Goal: Transaction & Acquisition: Purchase product/service

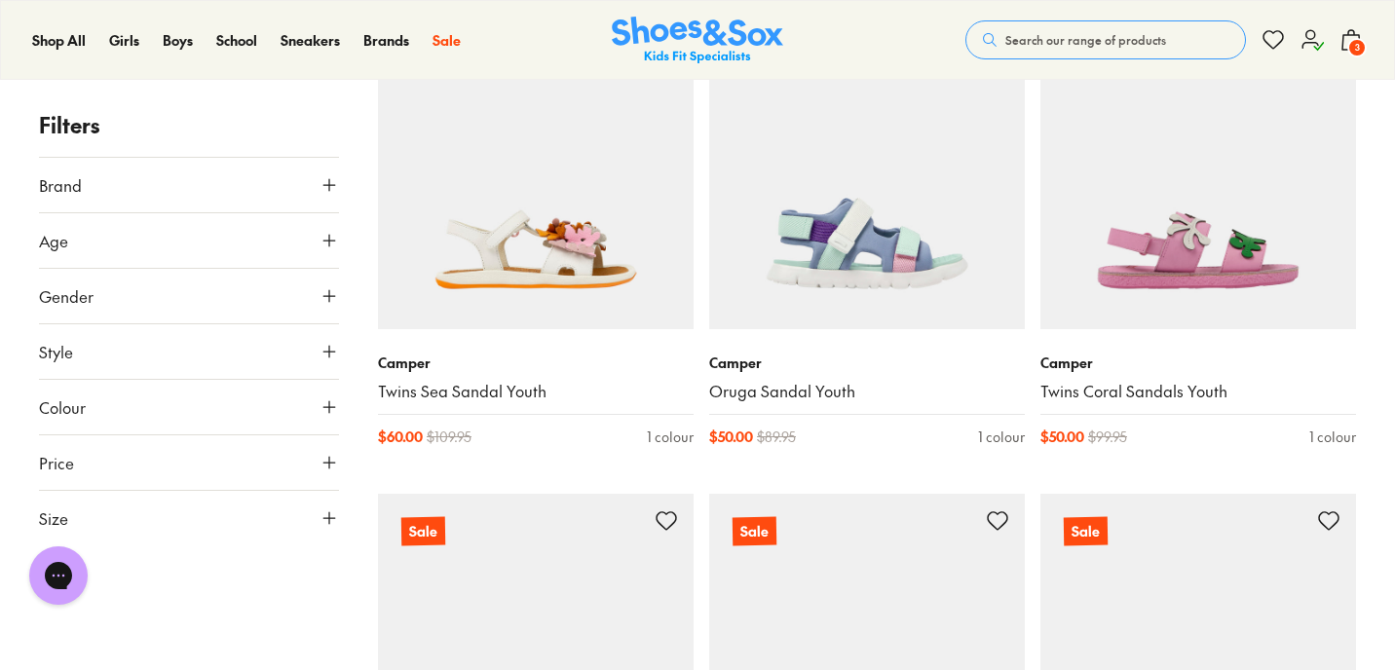
click at [1353, 42] on span "3" at bounding box center [1357, 47] width 19 height 19
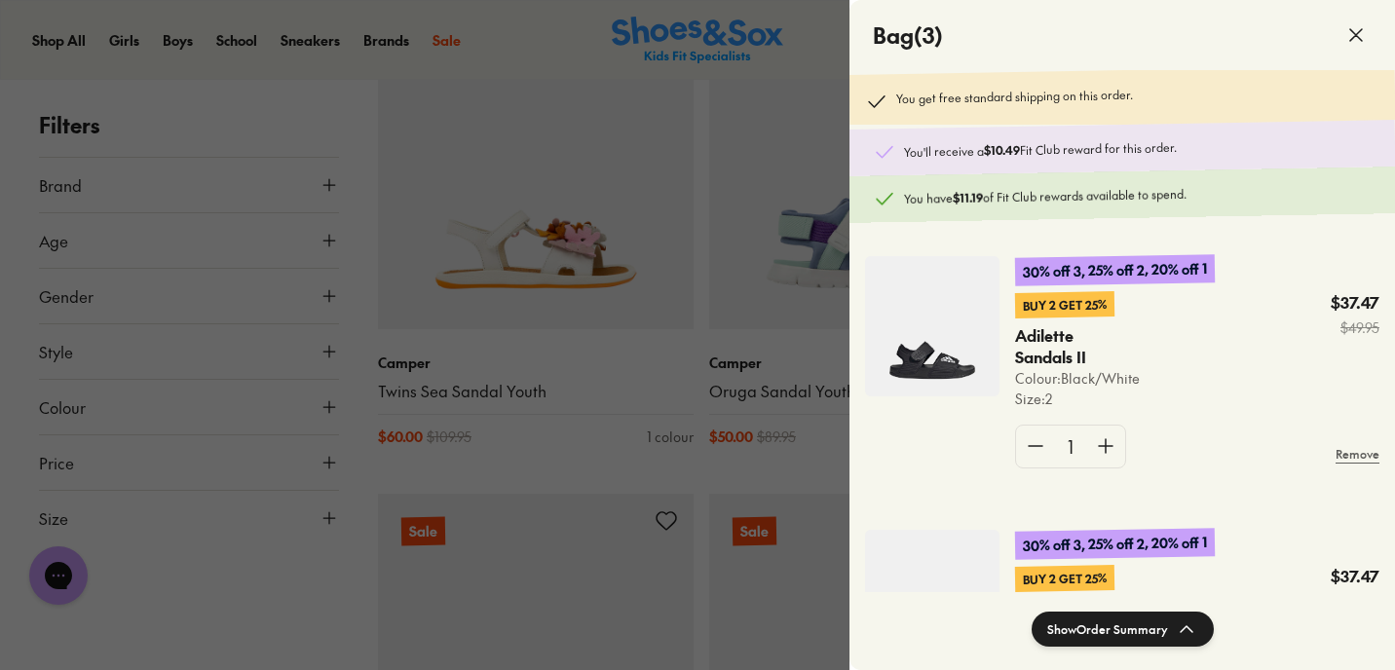
scroll to position [10, 0]
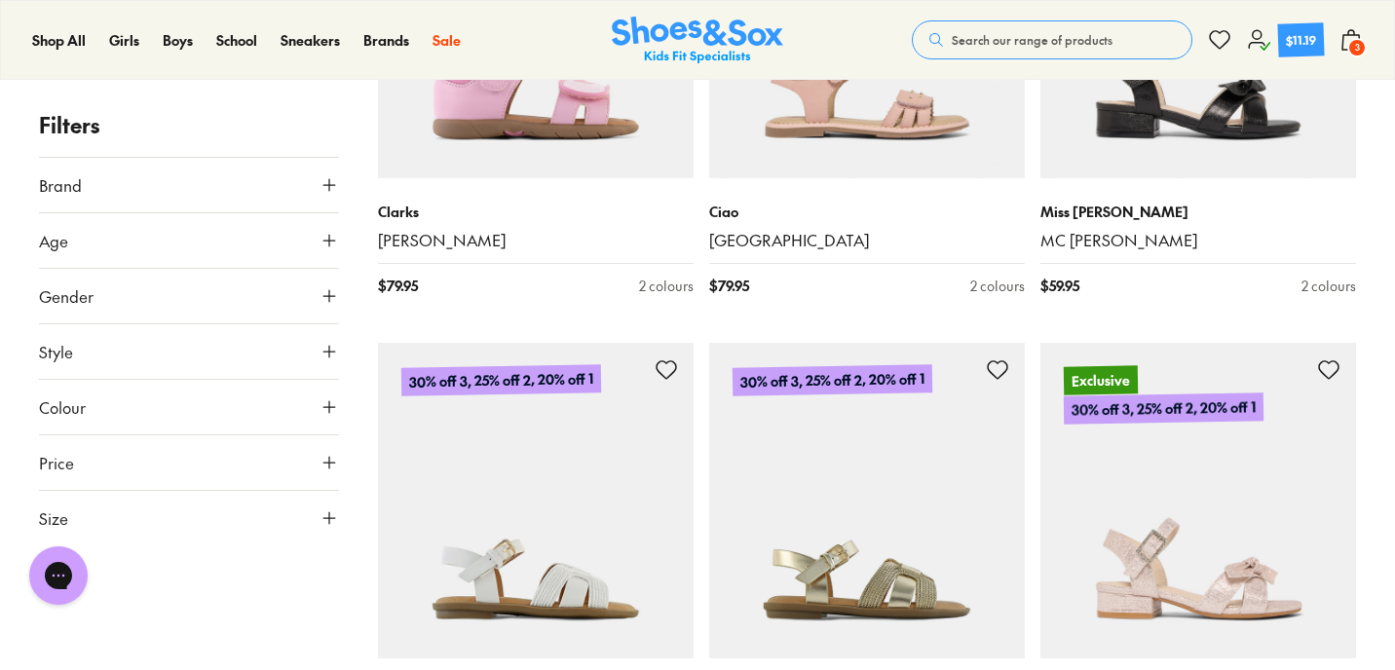
click at [1354, 46] on span "3" at bounding box center [1357, 47] width 19 height 19
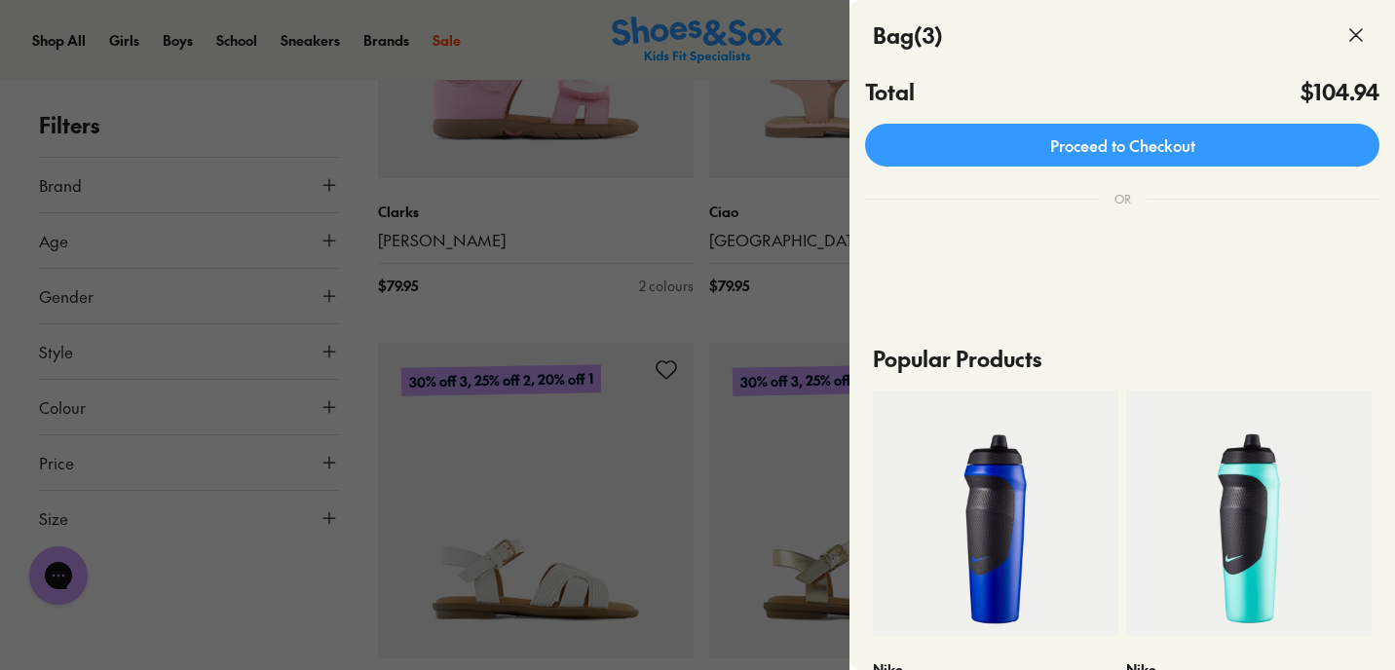
scroll to position [589, 0]
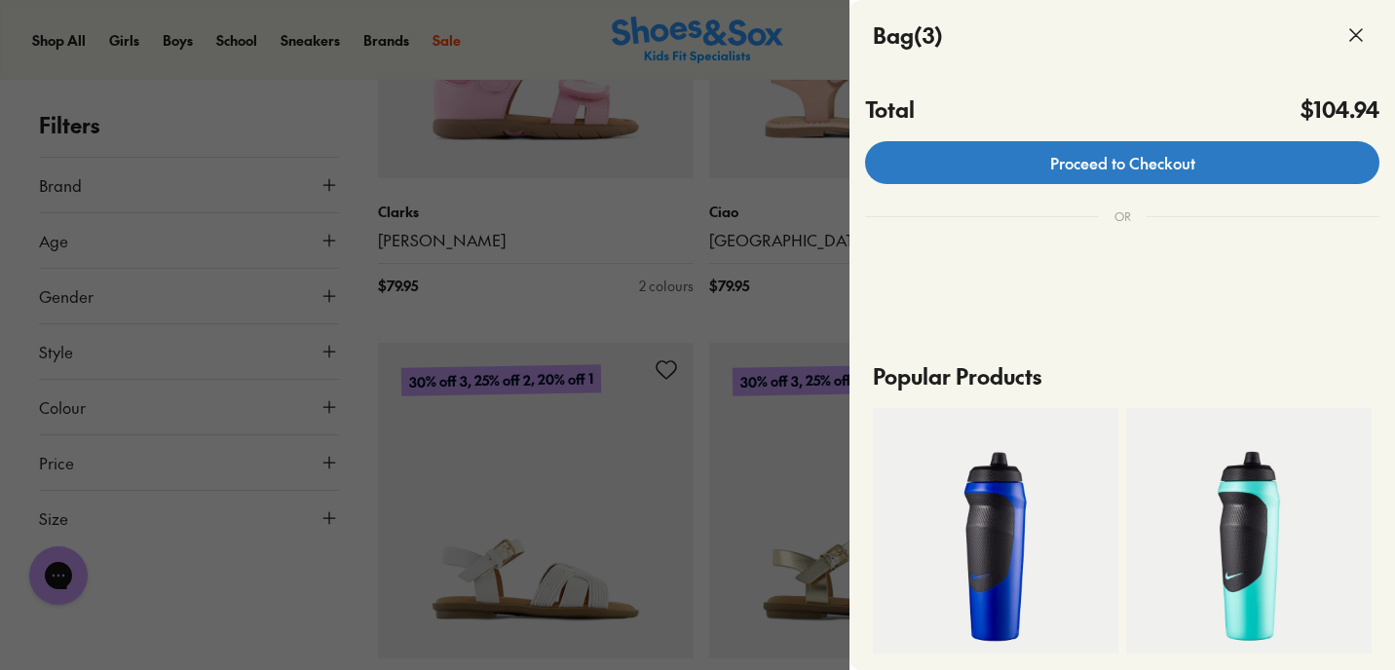
click at [1197, 156] on link "Proceed to Checkout" at bounding box center [1122, 162] width 514 height 43
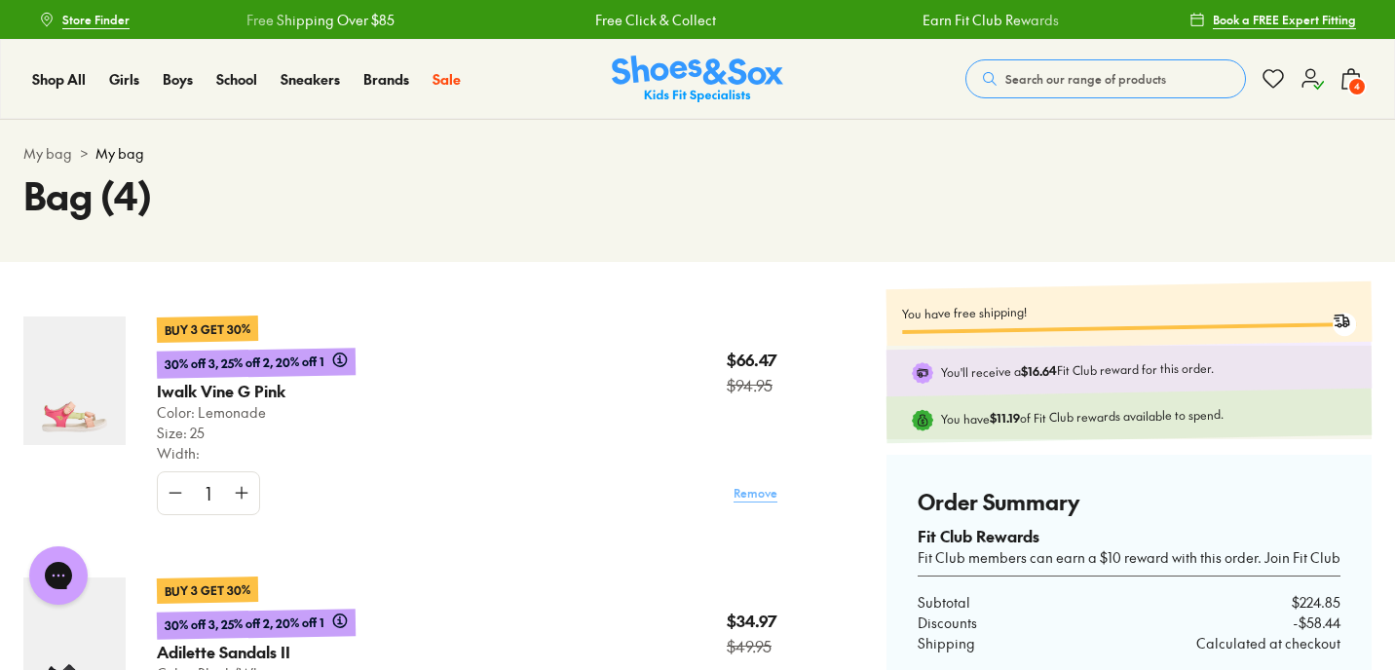
click at [760, 497] on link "Remove" at bounding box center [756, 493] width 44 height 35
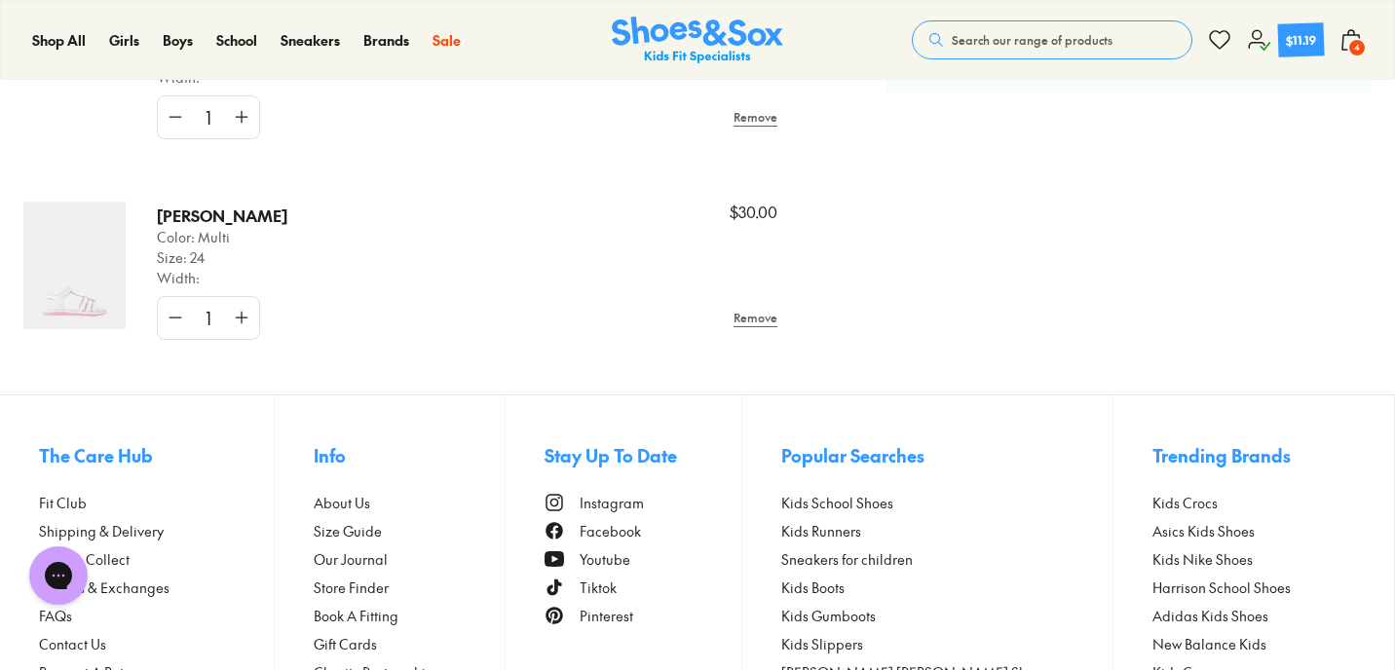
scroll to position [897, 0]
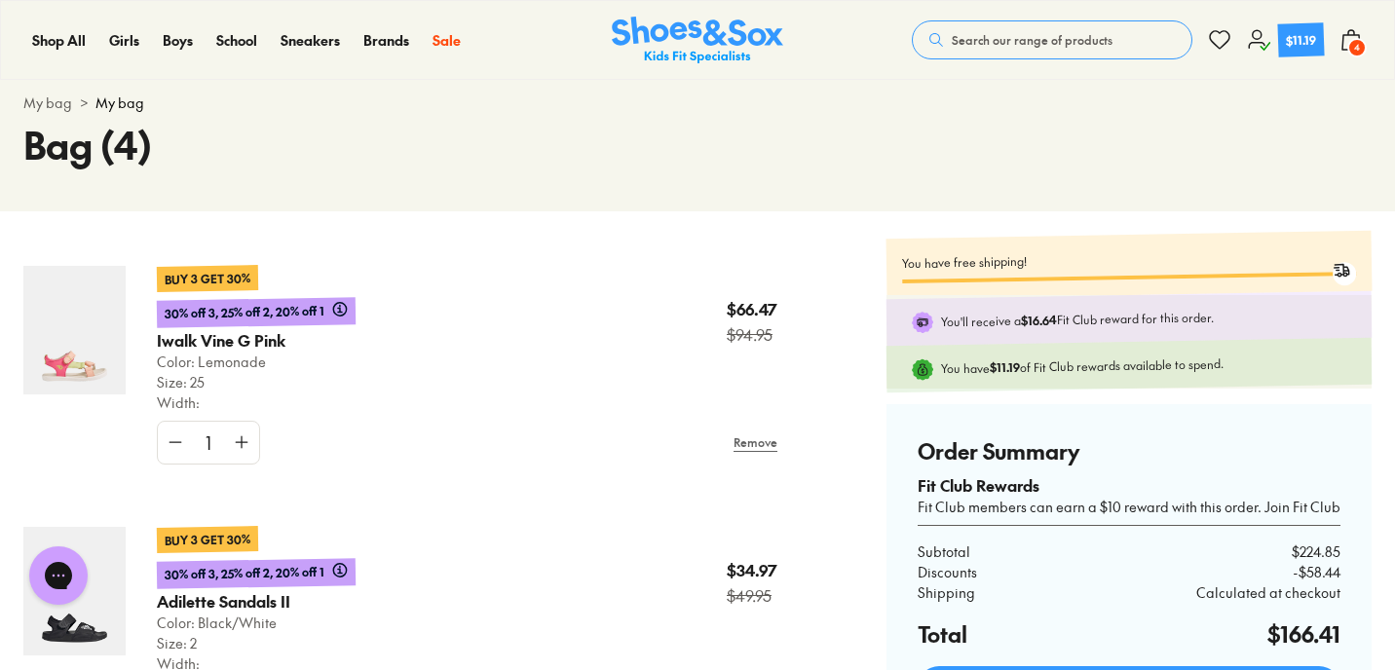
scroll to position [46, 0]
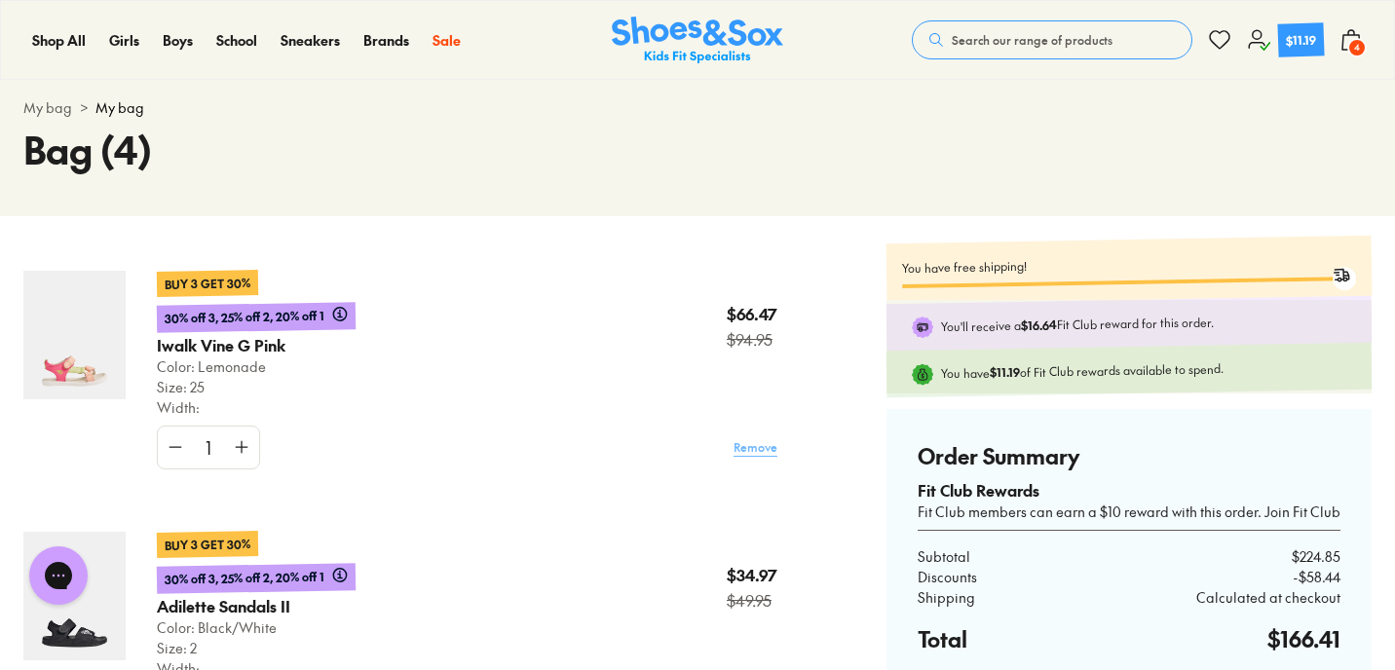
click at [756, 448] on link "Remove" at bounding box center [756, 447] width 44 height 35
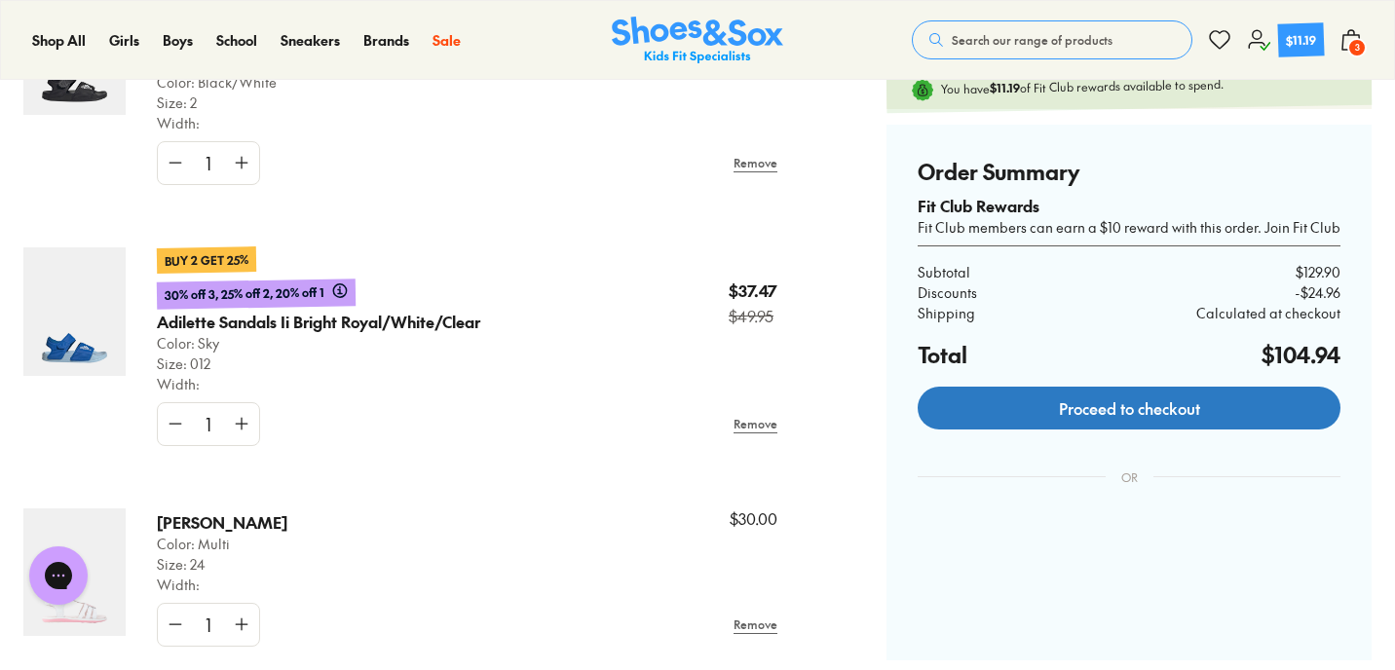
scroll to position [335, 0]
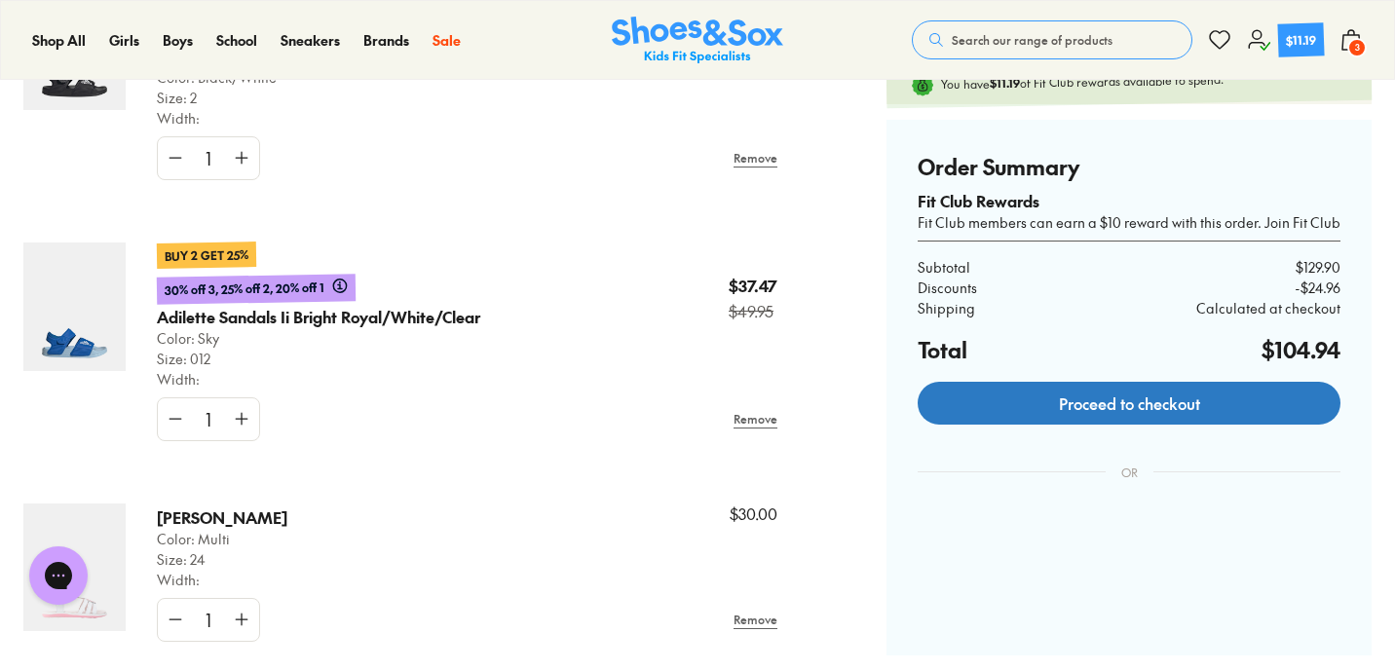
click at [1103, 401] on link "Proceed to checkout" at bounding box center [1129, 403] width 423 height 43
